Goal: Task Accomplishment & Management: Manage account settings

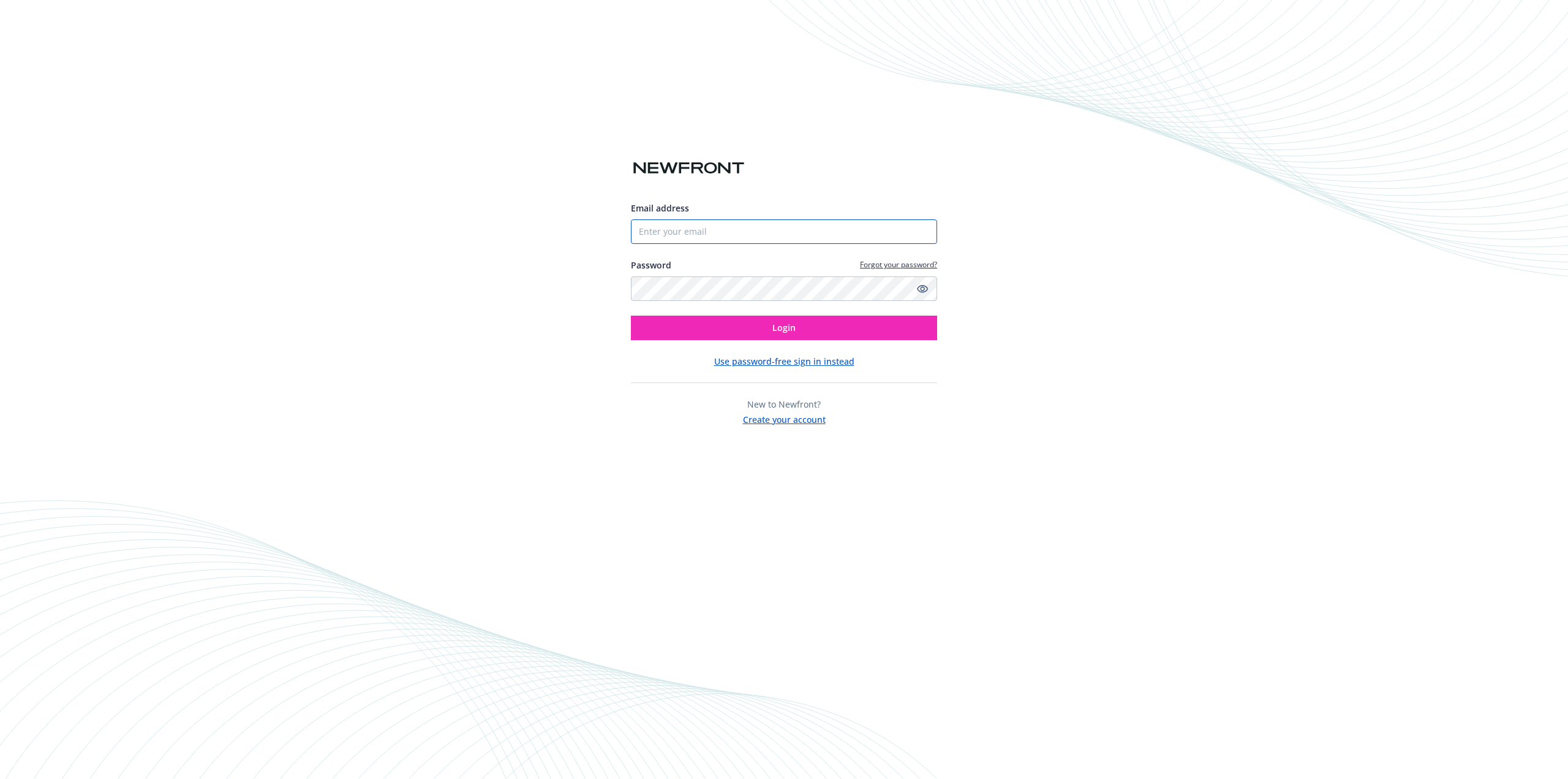
drag, startPoint x: 685, startPoint y: 231, endPoint x: 684, endPoint y: 246, distance: 15.0
click at [685, 231] on input "Email address" at bounding box center [784, 231] width 306 height 25
paste input "scarter@arcusbio.com"
type input "scarter@arcusbio.com"
click at [783, 331] on span "Login" at bounding box center [784, 327] width 23 height 11
